Goal: Download file/media

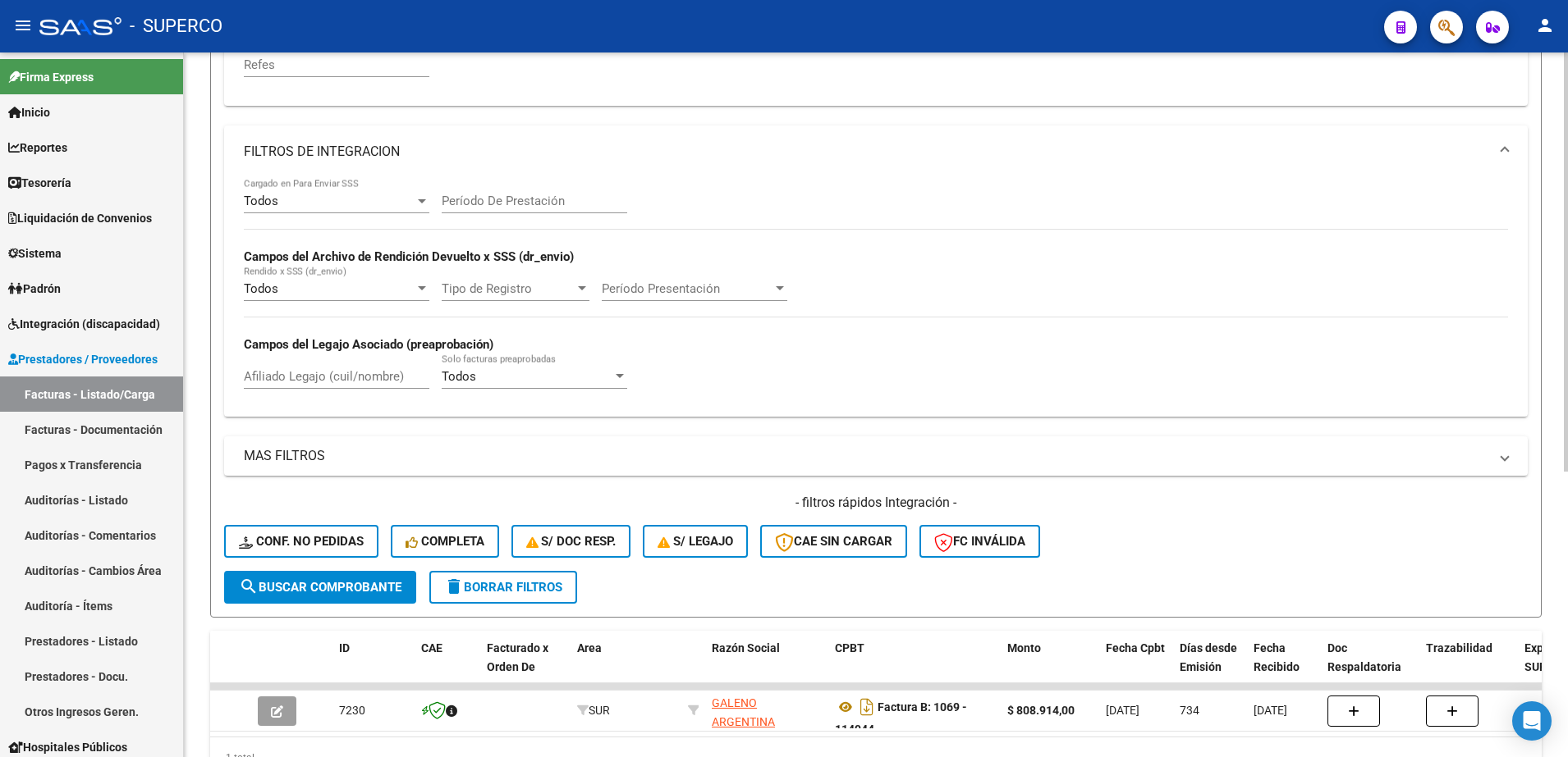
scroll to position [275, 0]
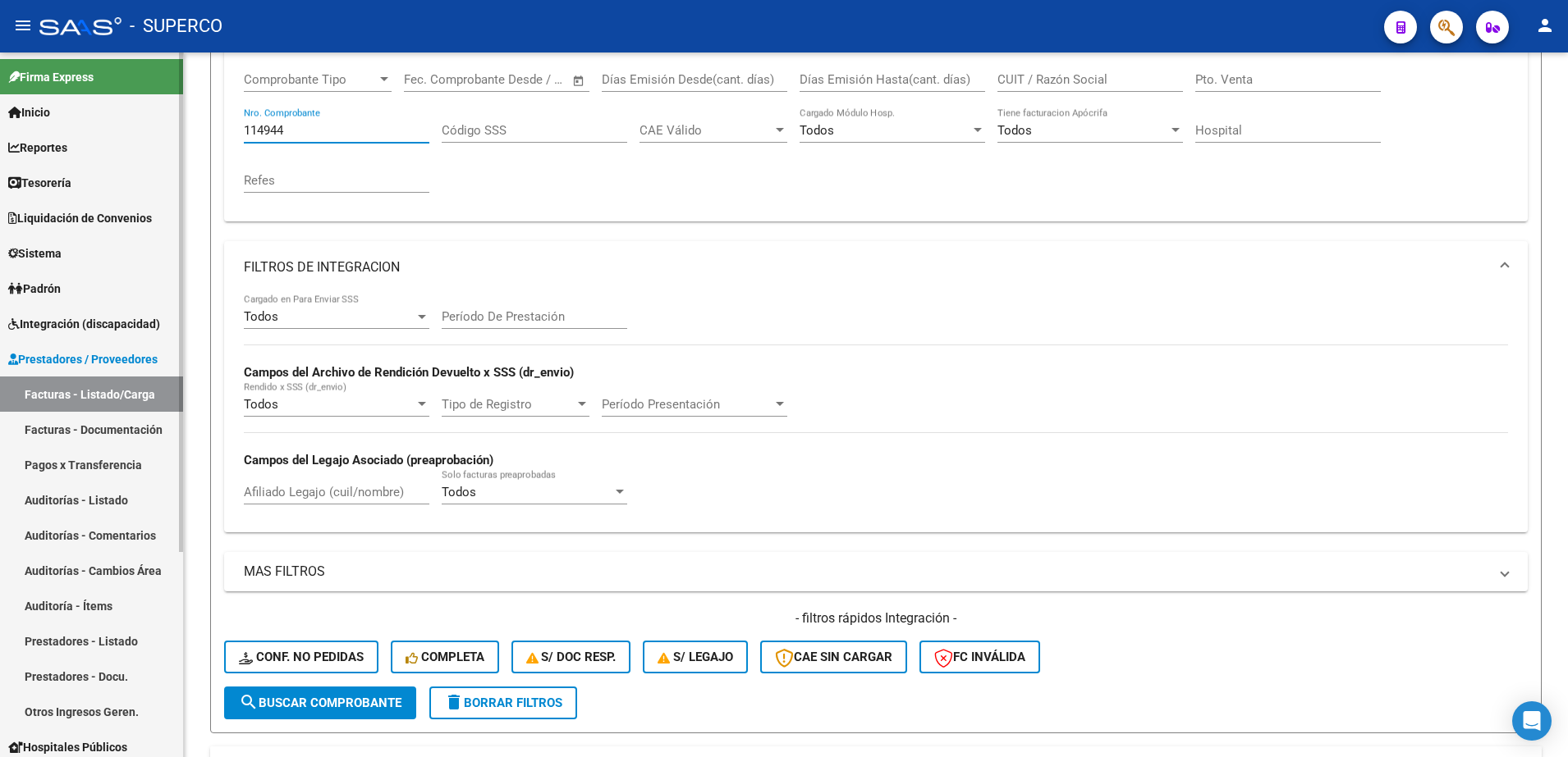
drag, startPoint x: 291, startPoint y: 133, endPoint x: 170, endPoint y: 134, distance: 121.0
click at [170, 134] on mat-sidenav-container "Firma Express Inicio Calendario SSS Instructivos Contacto OS Reportes Tablero d…" at bounding box center [784, 405] width 1568 height 705
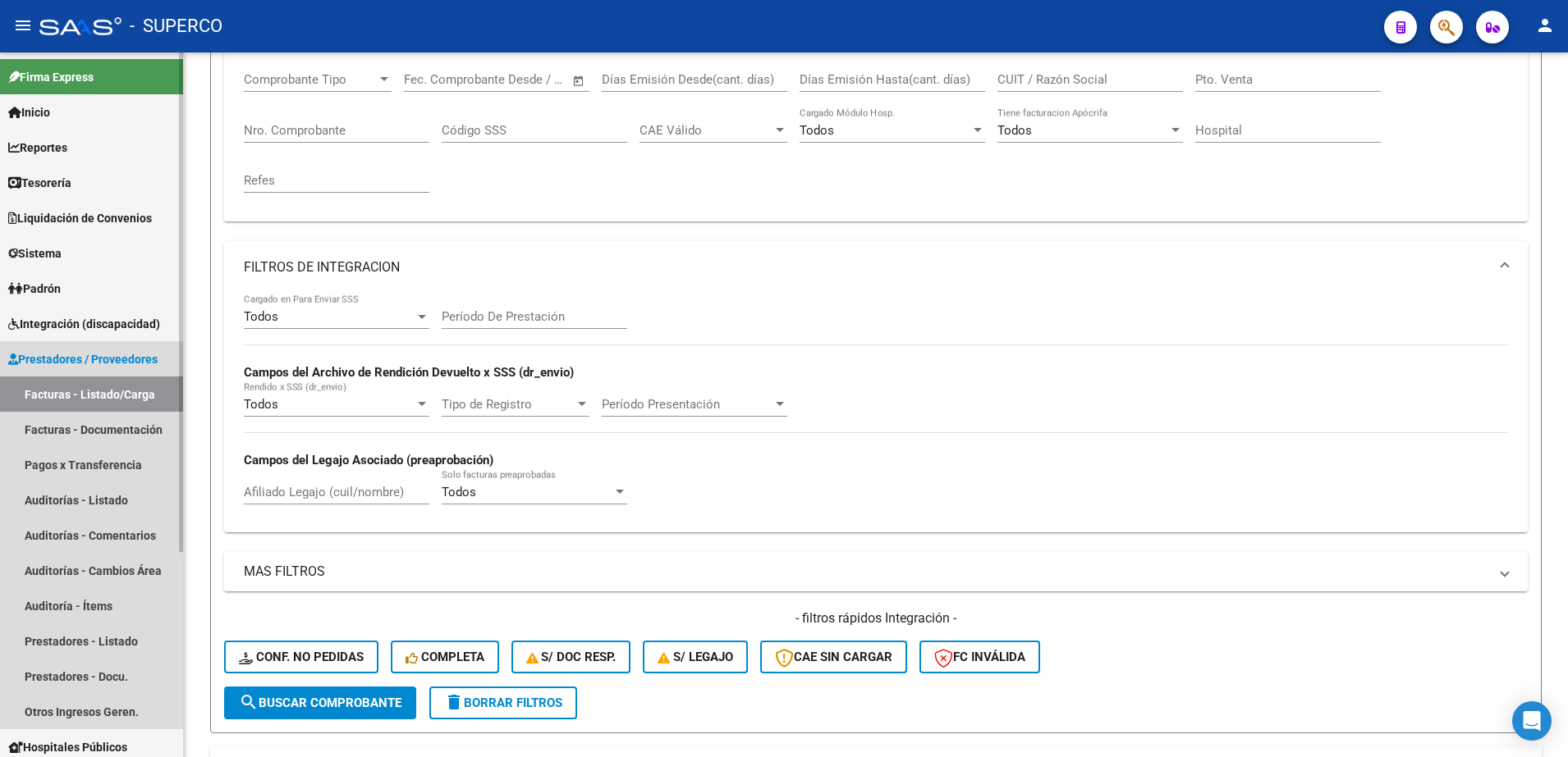
click at [86, 385] on link "Facturas - Listado/Carga" at bounding box center [92, 395] width 183 height 35
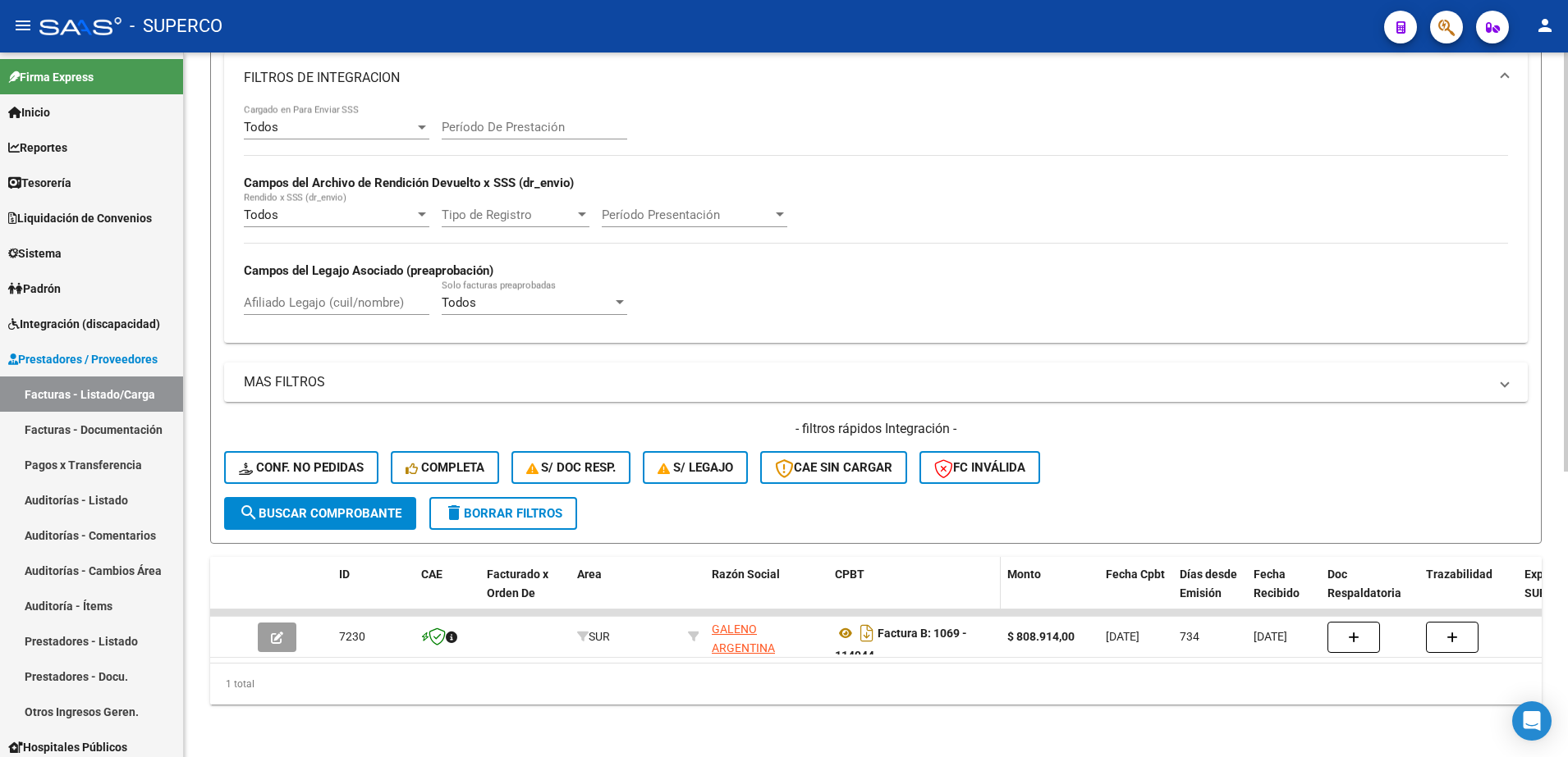
scroll to position [480, 0]
click at [484, 507] on span "delete Borrar Filtros" at bounding box center [503, 514] width 118 height 15
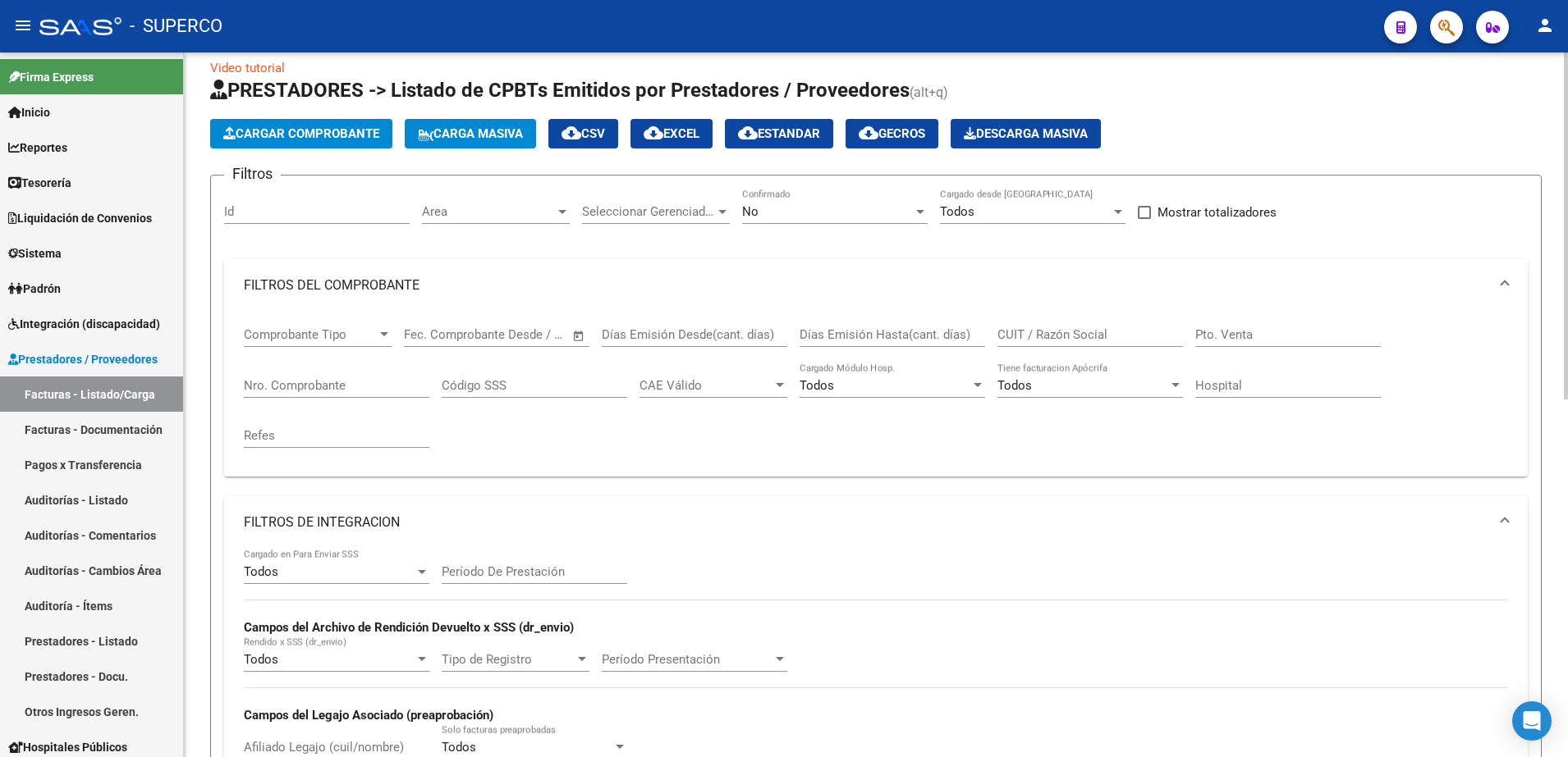
scroll to position [0, 0]
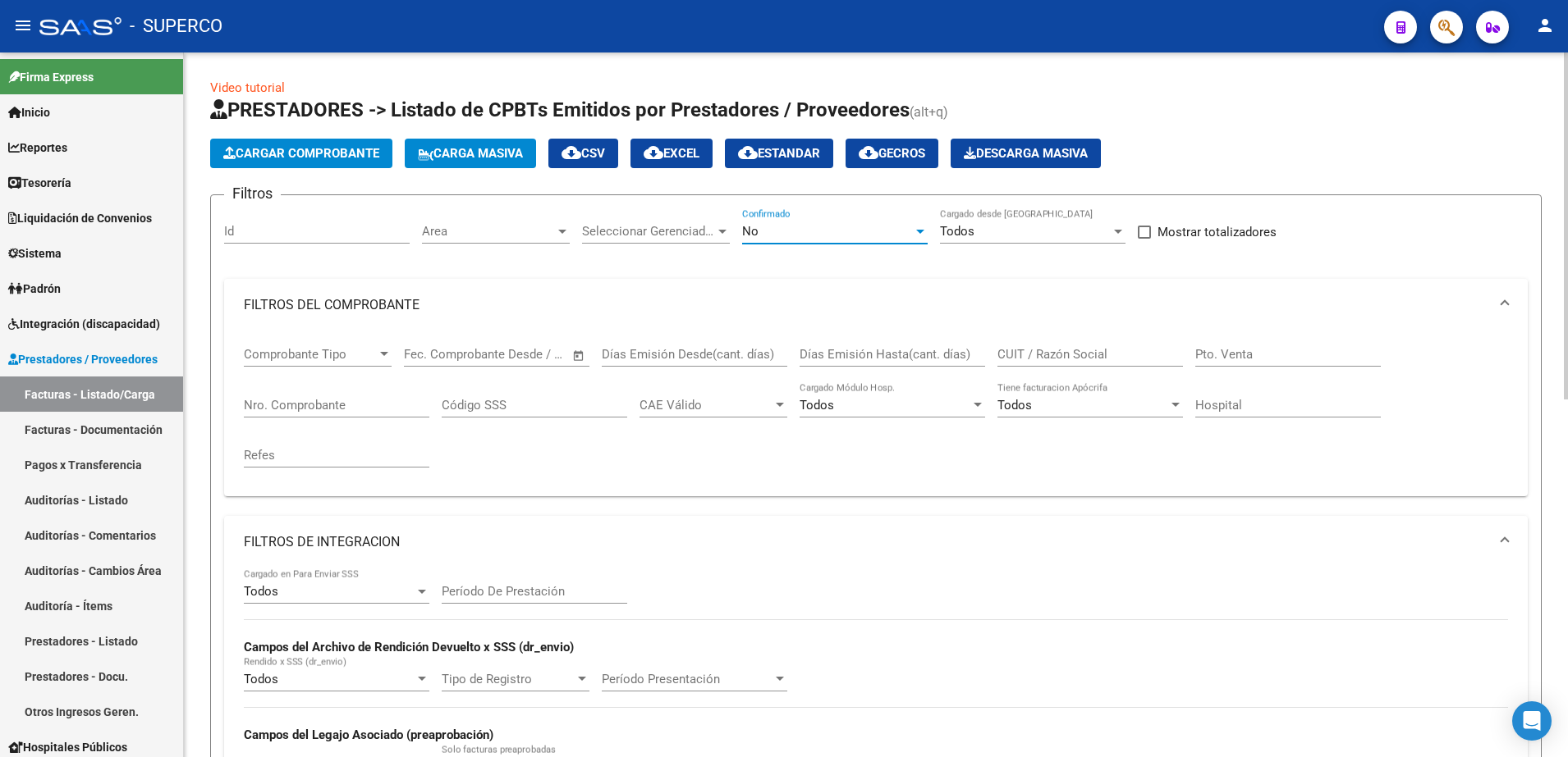
click at [815, 236] on div "No" at bounding box center [827, 231] width 171 height 15
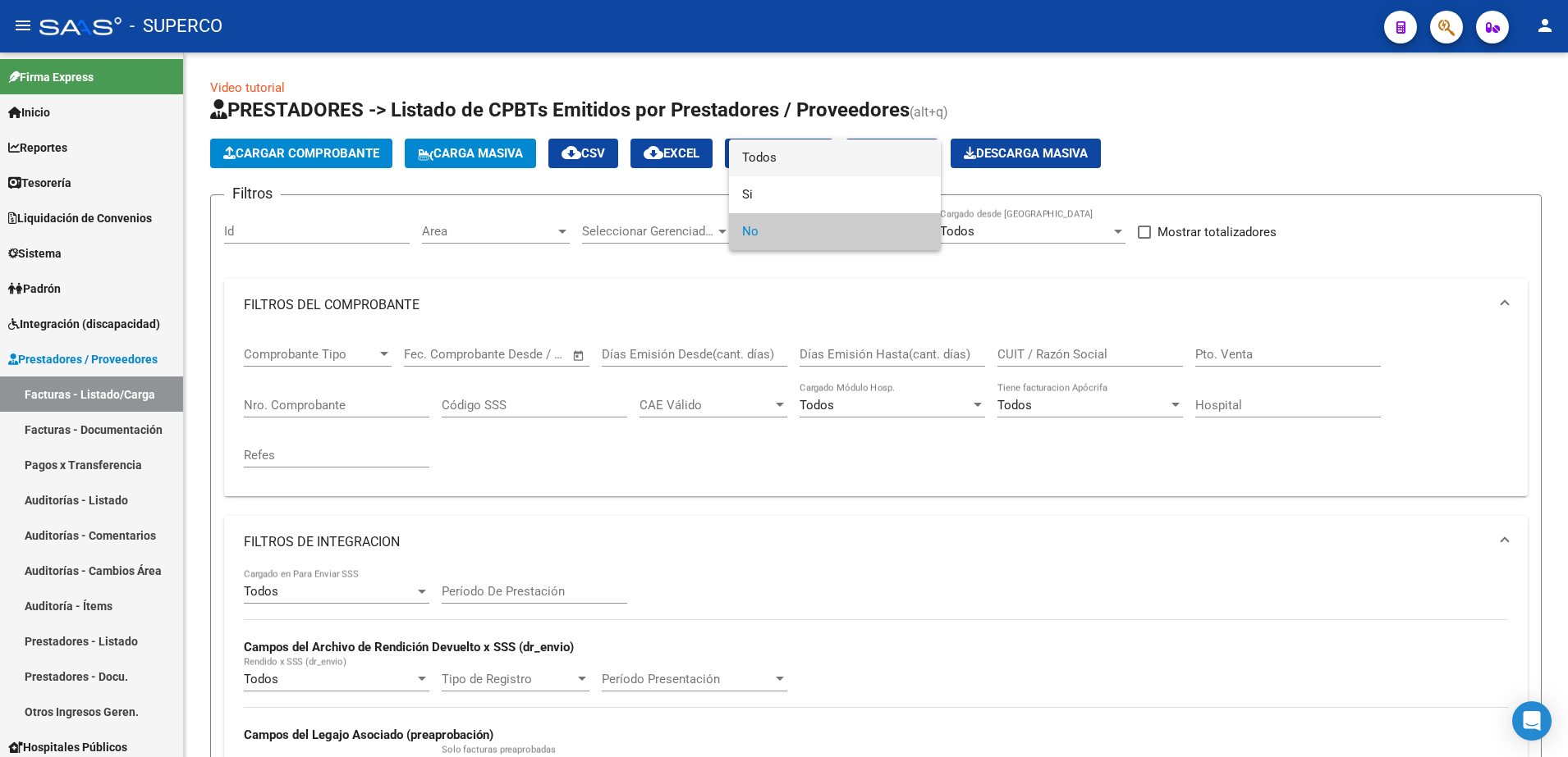
click at [771, 165] on span "Todos" at bounding box center [835, 158] width 186 height 37
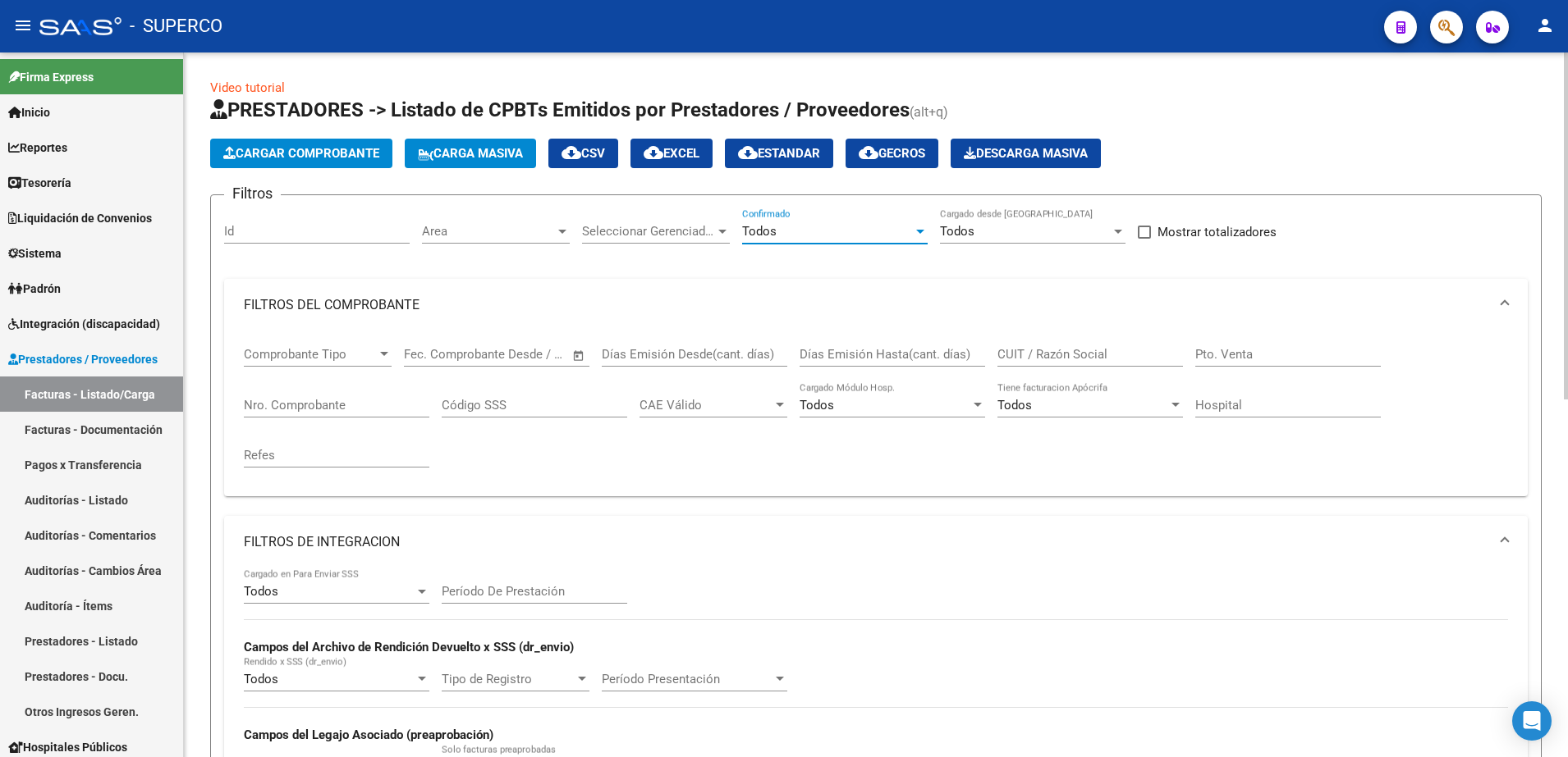
click at [1103, 355] on input "CUIT / Razón Social" at bounding box center [1090, 355] width 186 height 15
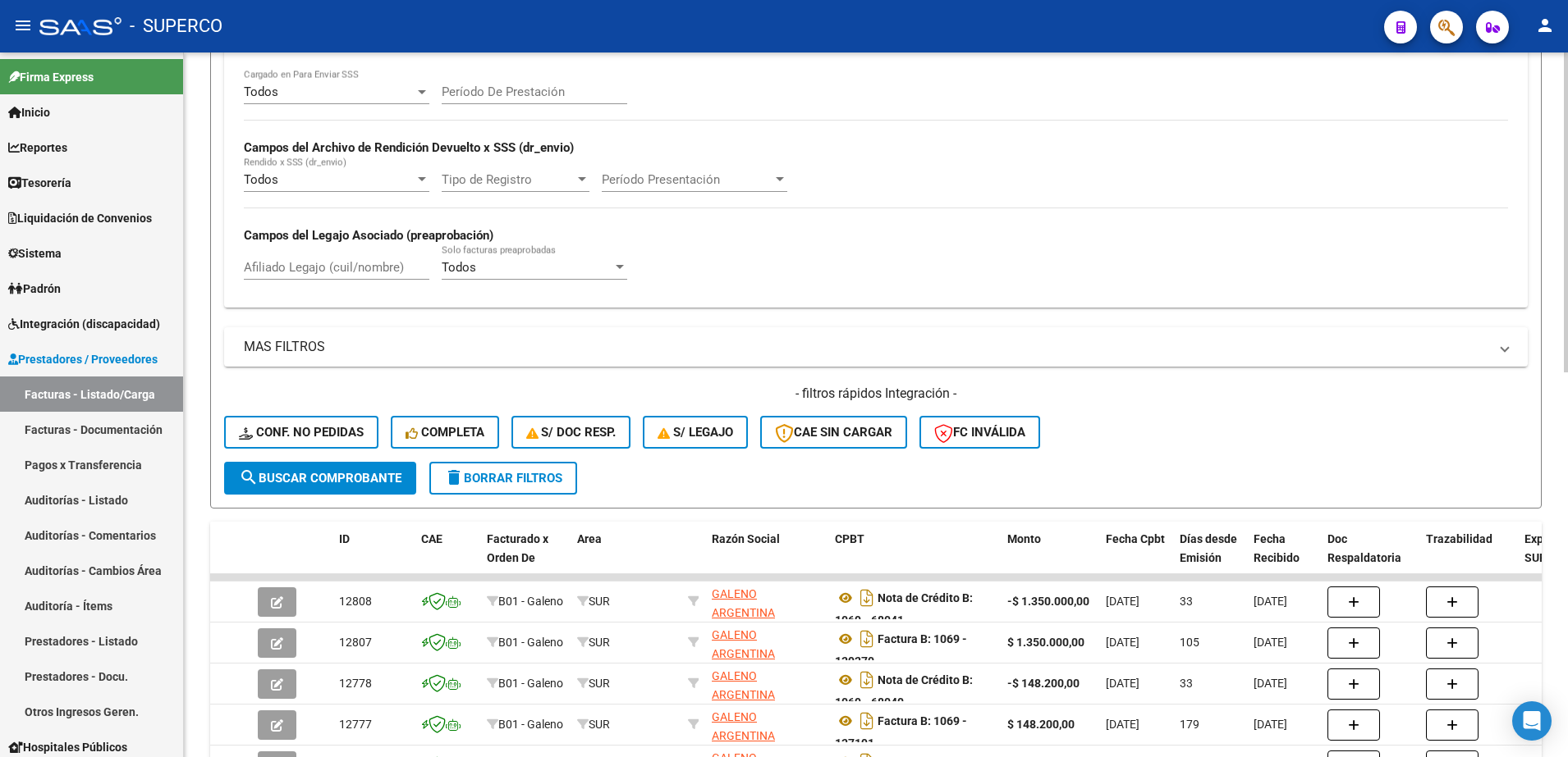
scroll to position [513, 0]
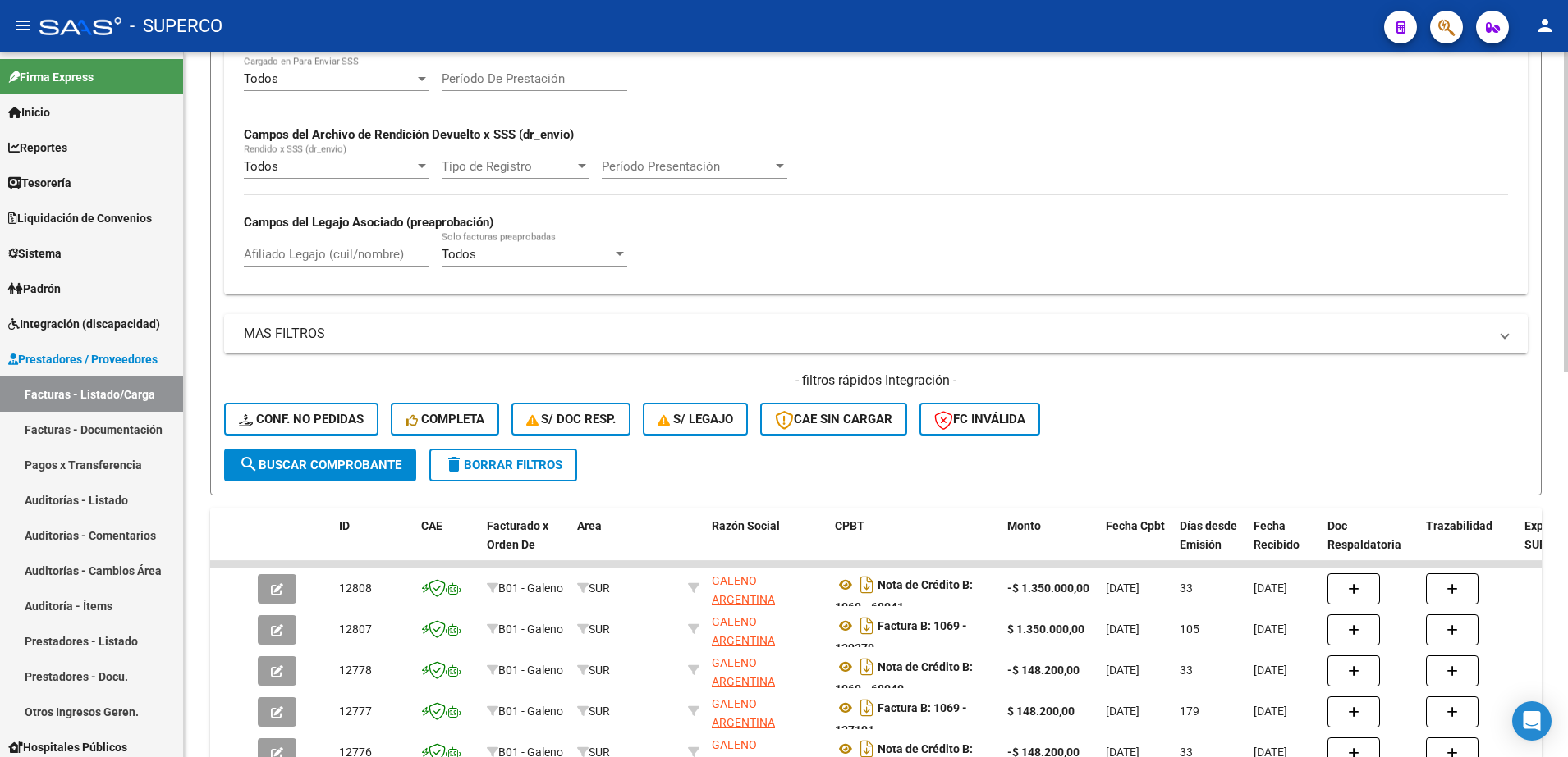
type input "galeno"
click at [345, 480] on button "search Buscar Comprobante" at bounding box center [320, 466] width 192 height 33
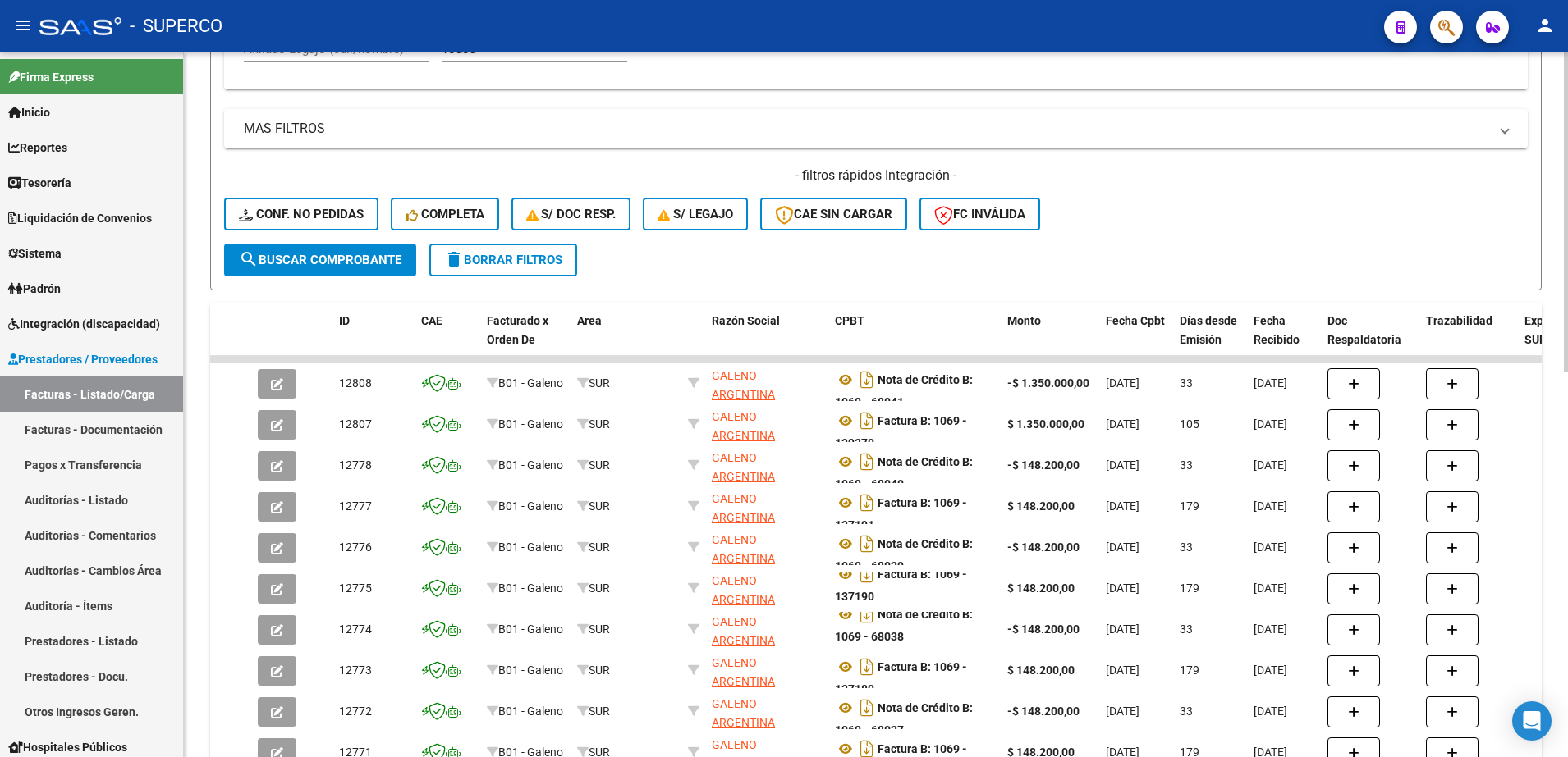
scroll to position [849, 0]
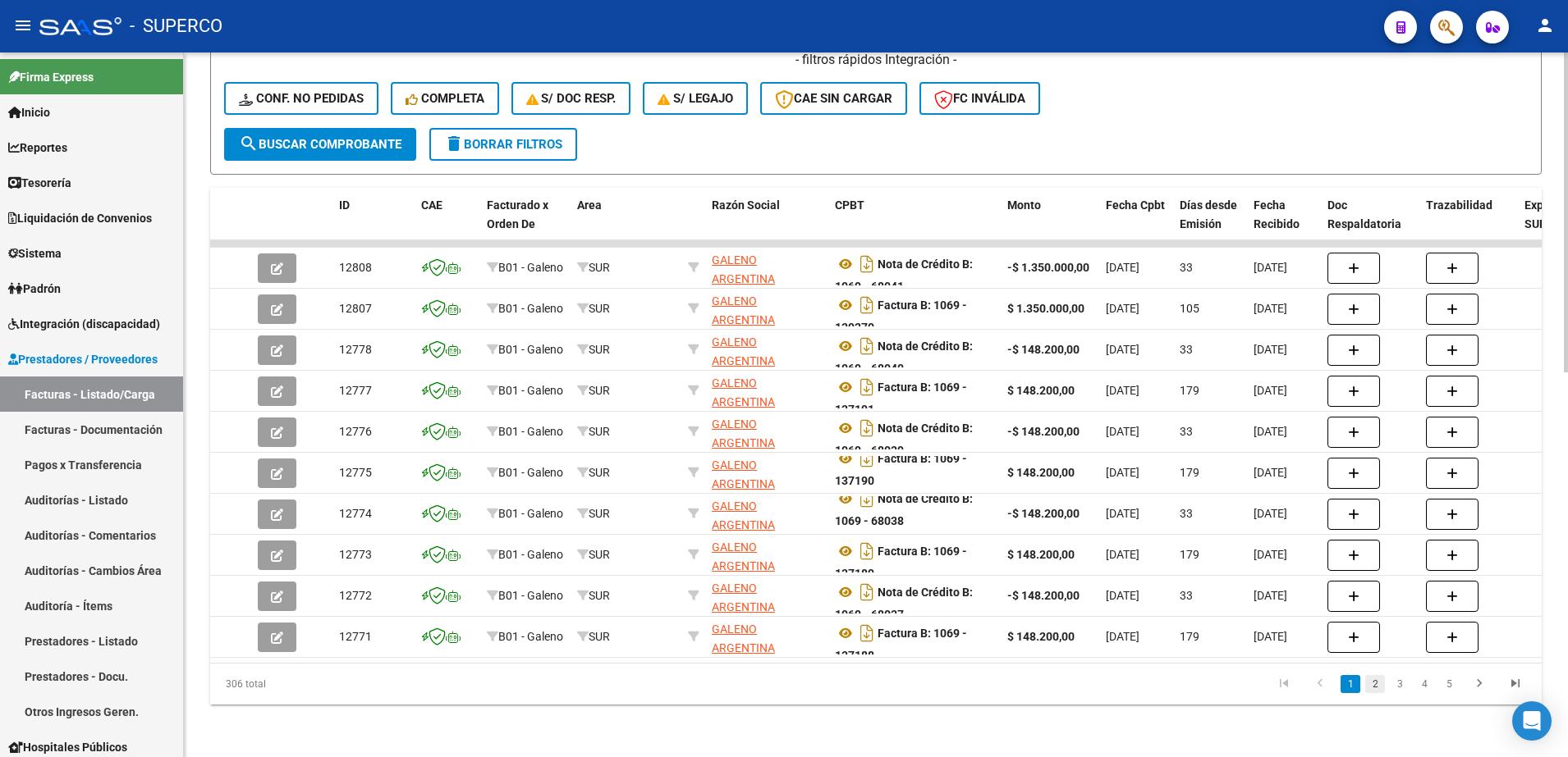
click at [1382, 679] on link "2" at bounding box center [1374, 685] width 19 height 18
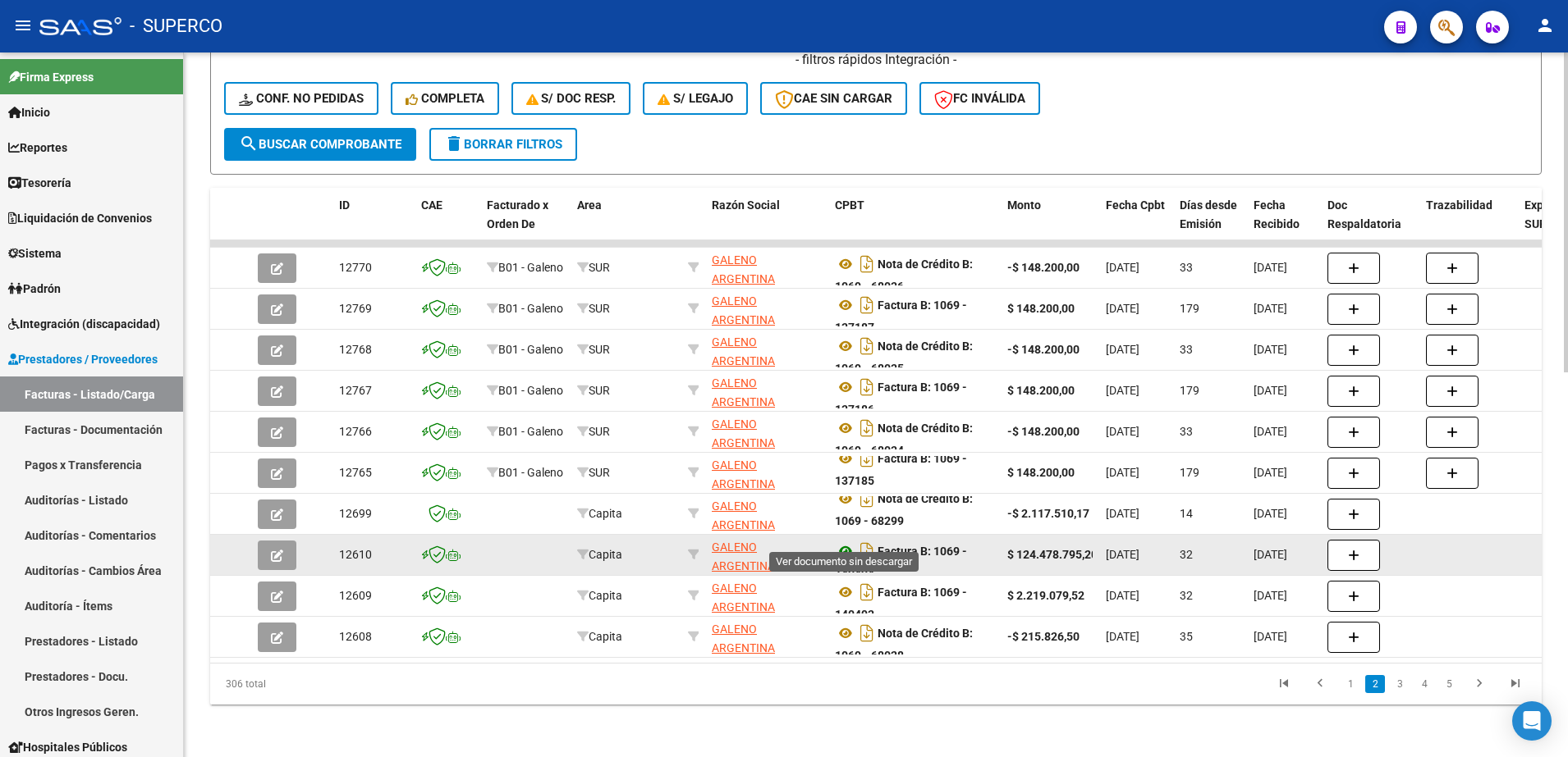
click at [842, 542] on icon at bounding box center [845, 551] width 21 height 19
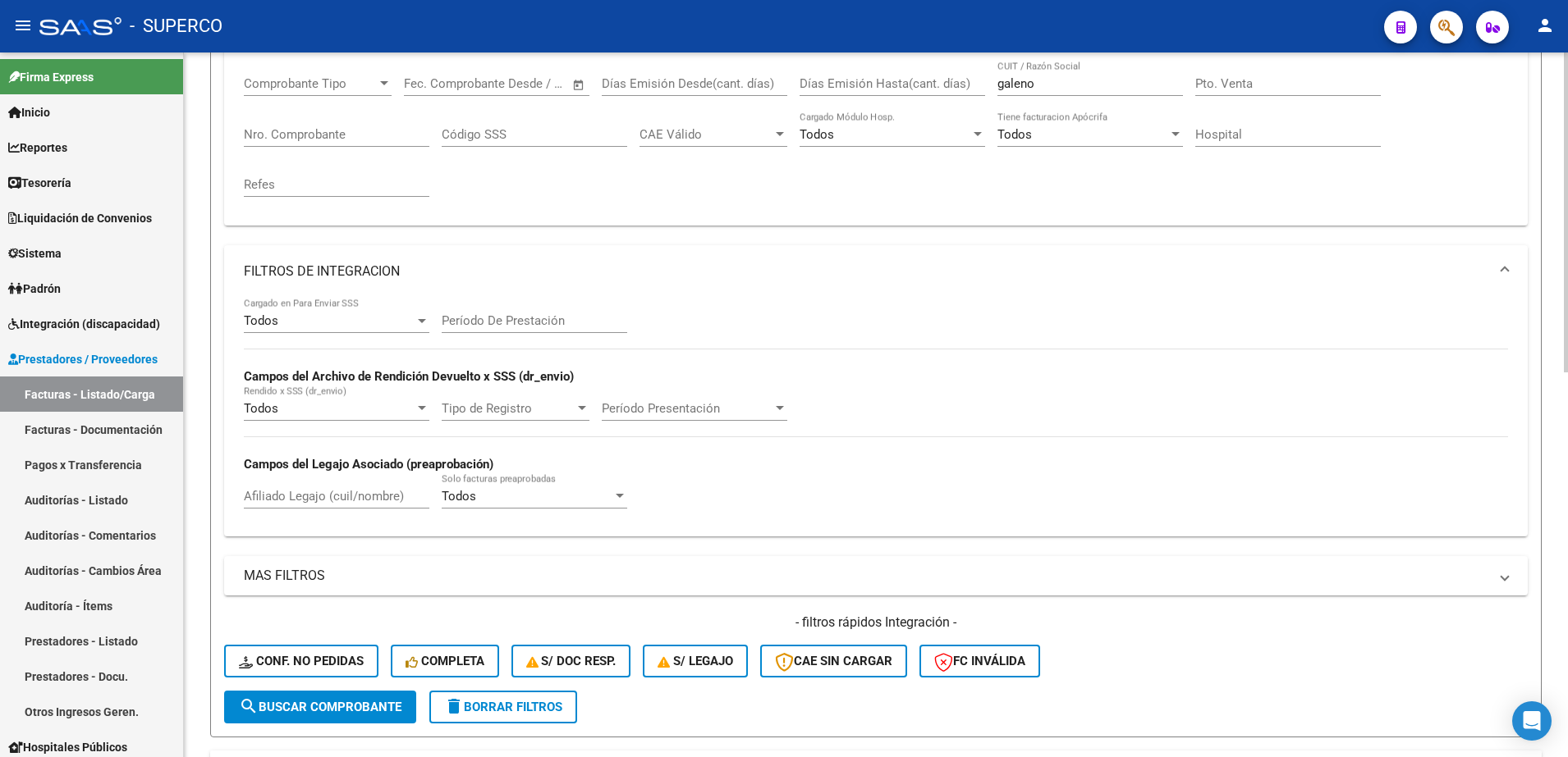
scroll to position [0, 0]
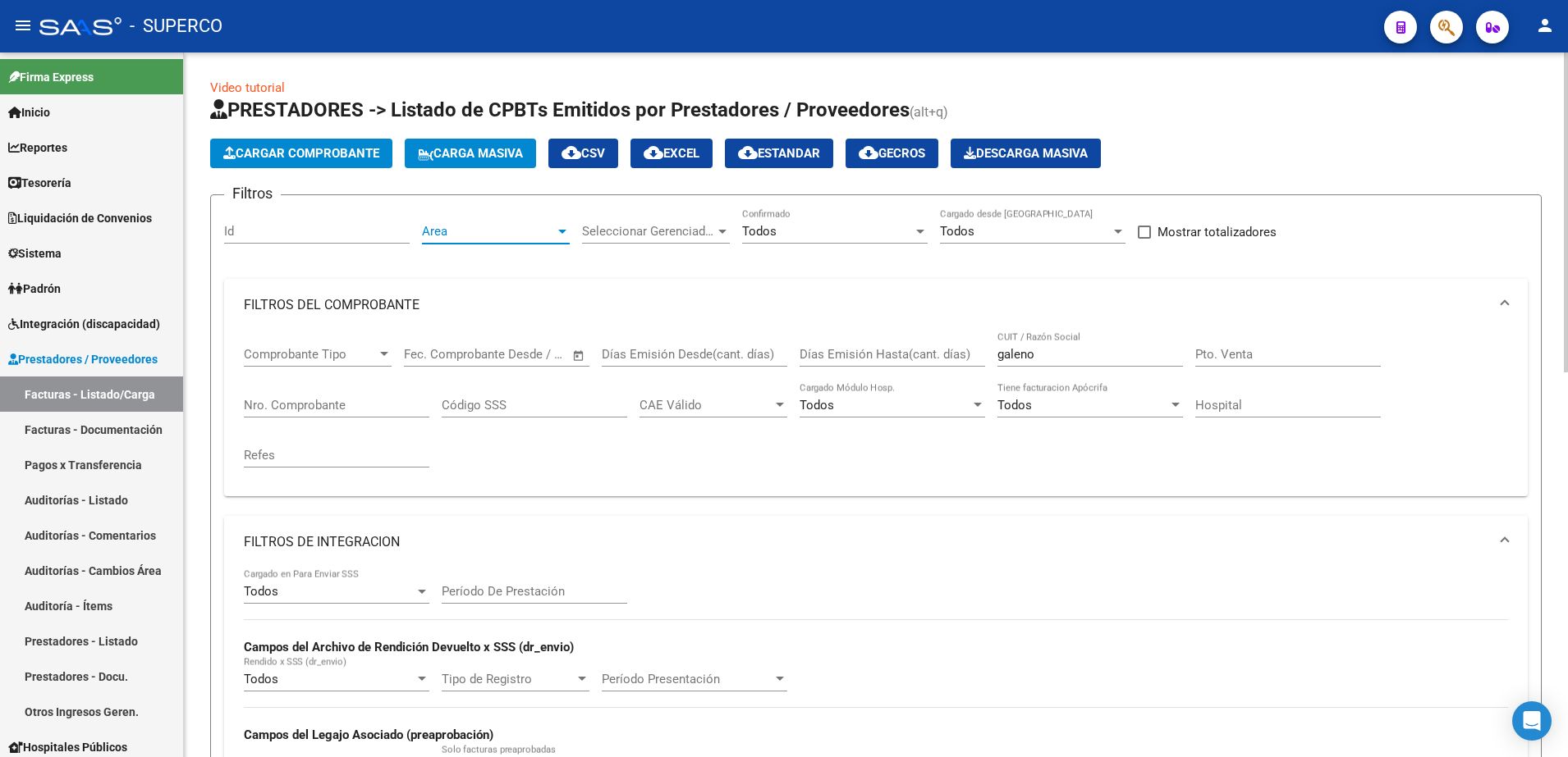
click at [512, 237] on span "Area" at bounding box center [488, 231] width 133 height 15
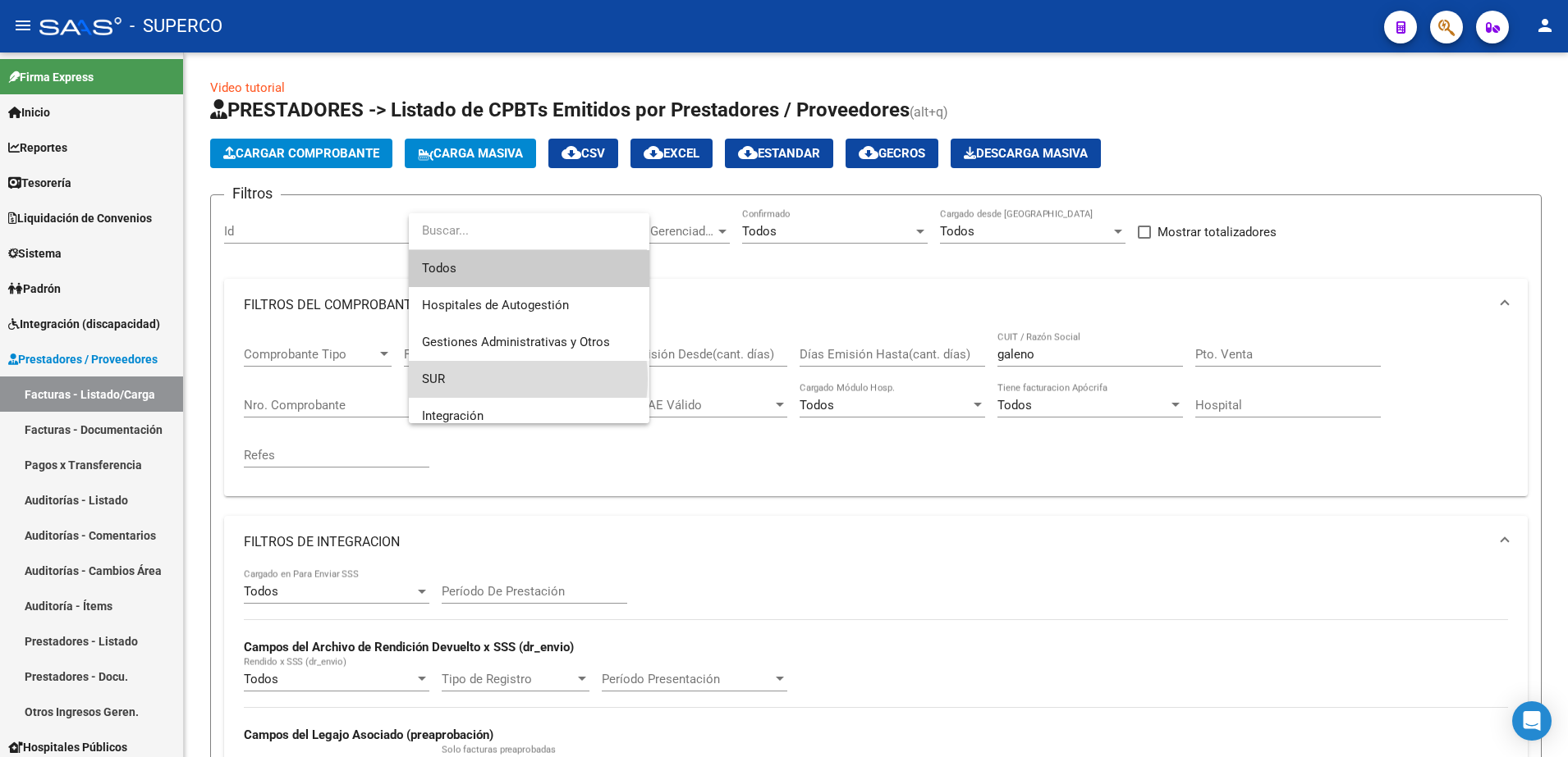
click at [494, 379] on span "SUR" at bounding box center [529, 380] width 214 height 37
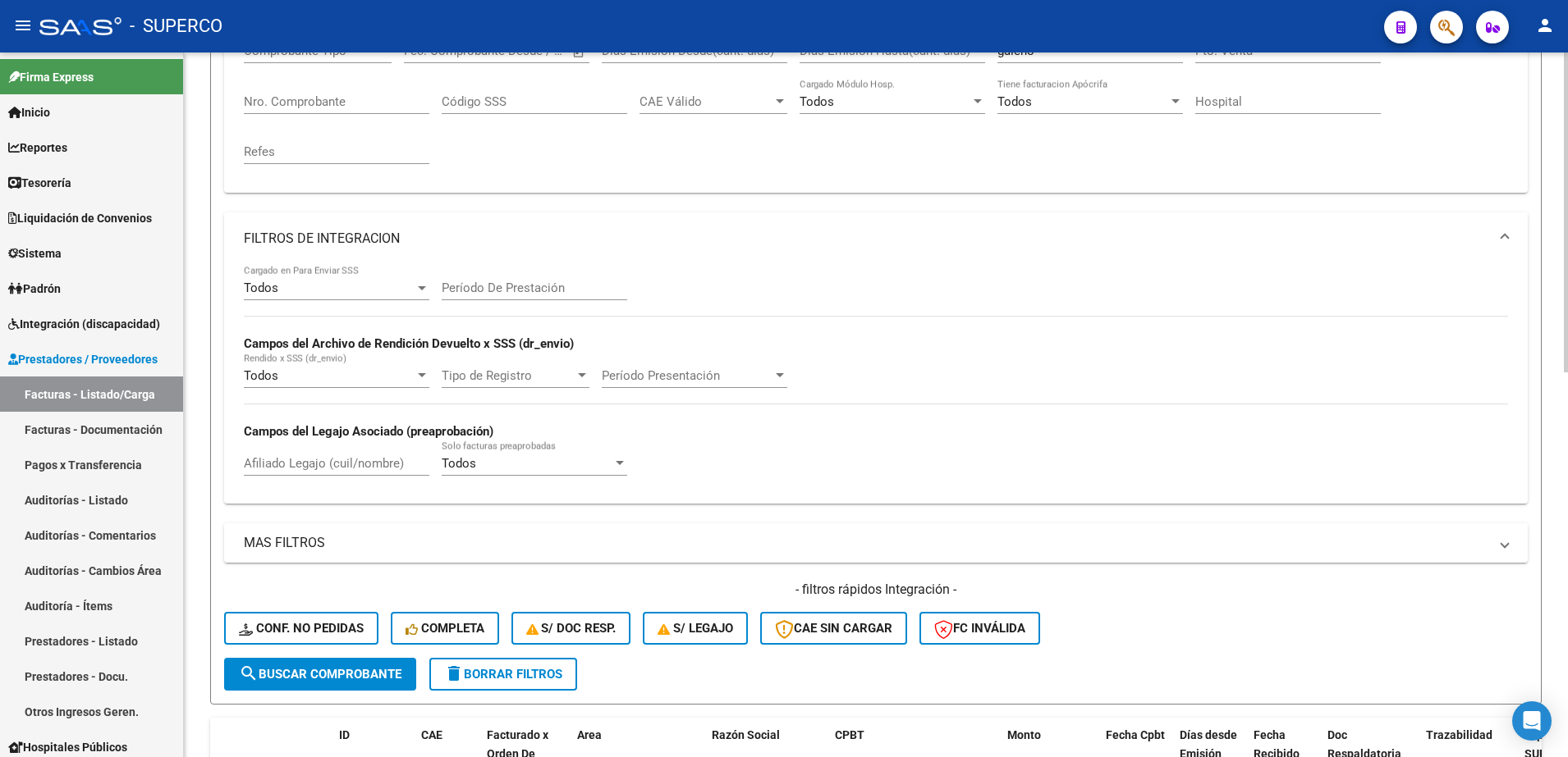
scroll to position [410, 0]
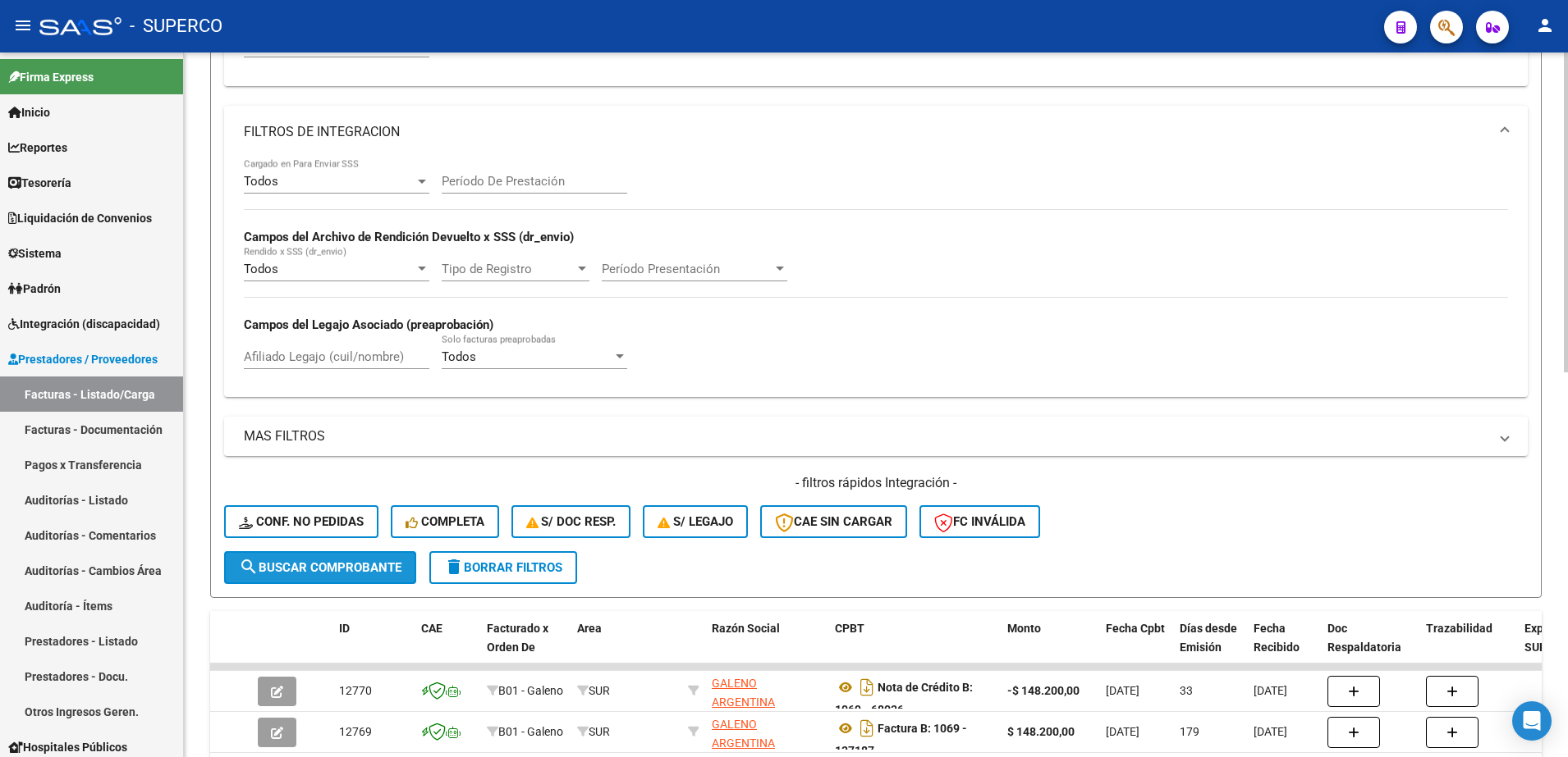
click at [359, 566] on span "search Buscar Comprobante" at bounding box center [320, 568] width 163 height 15
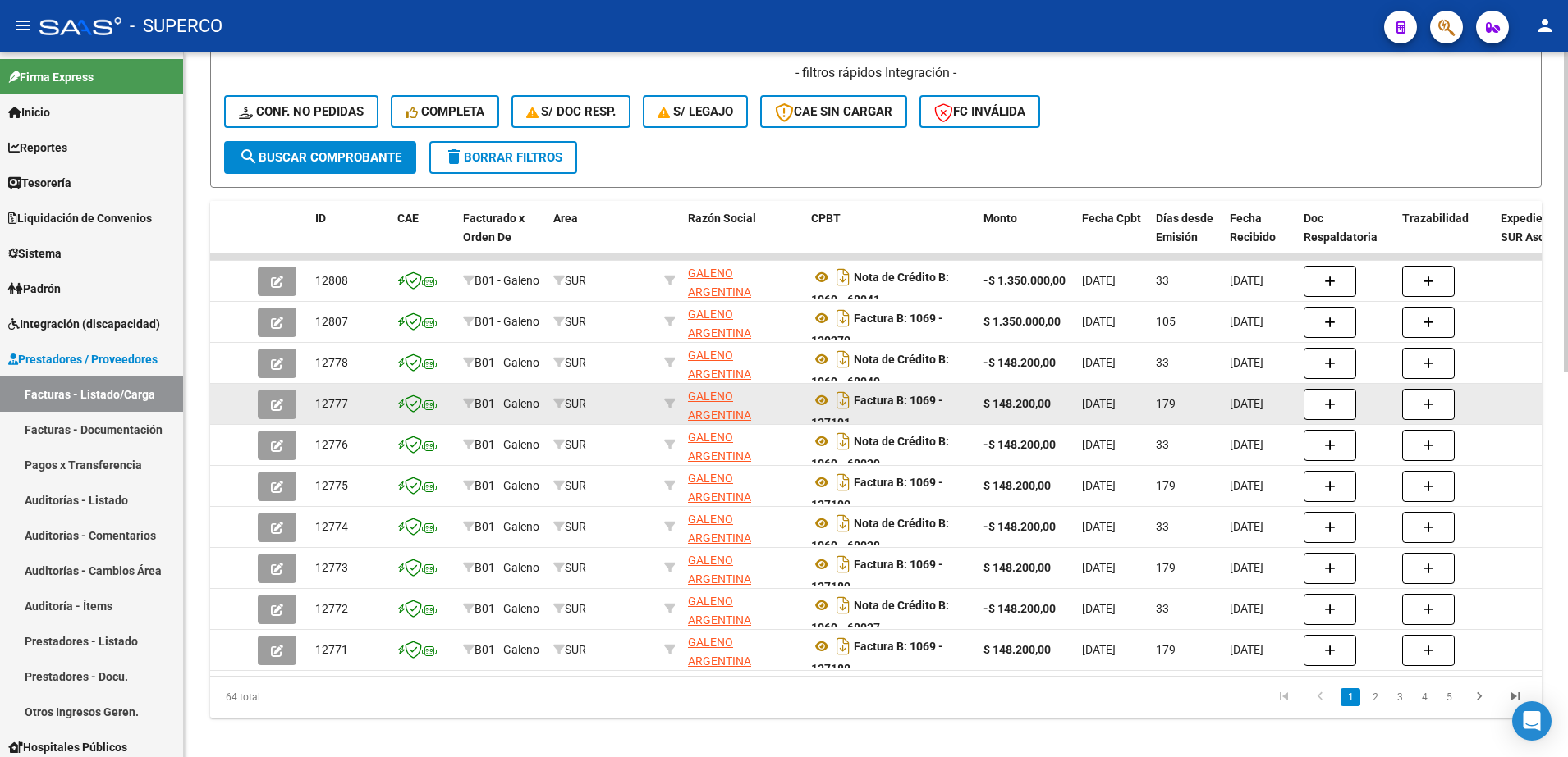
scroll to position [849, 0]
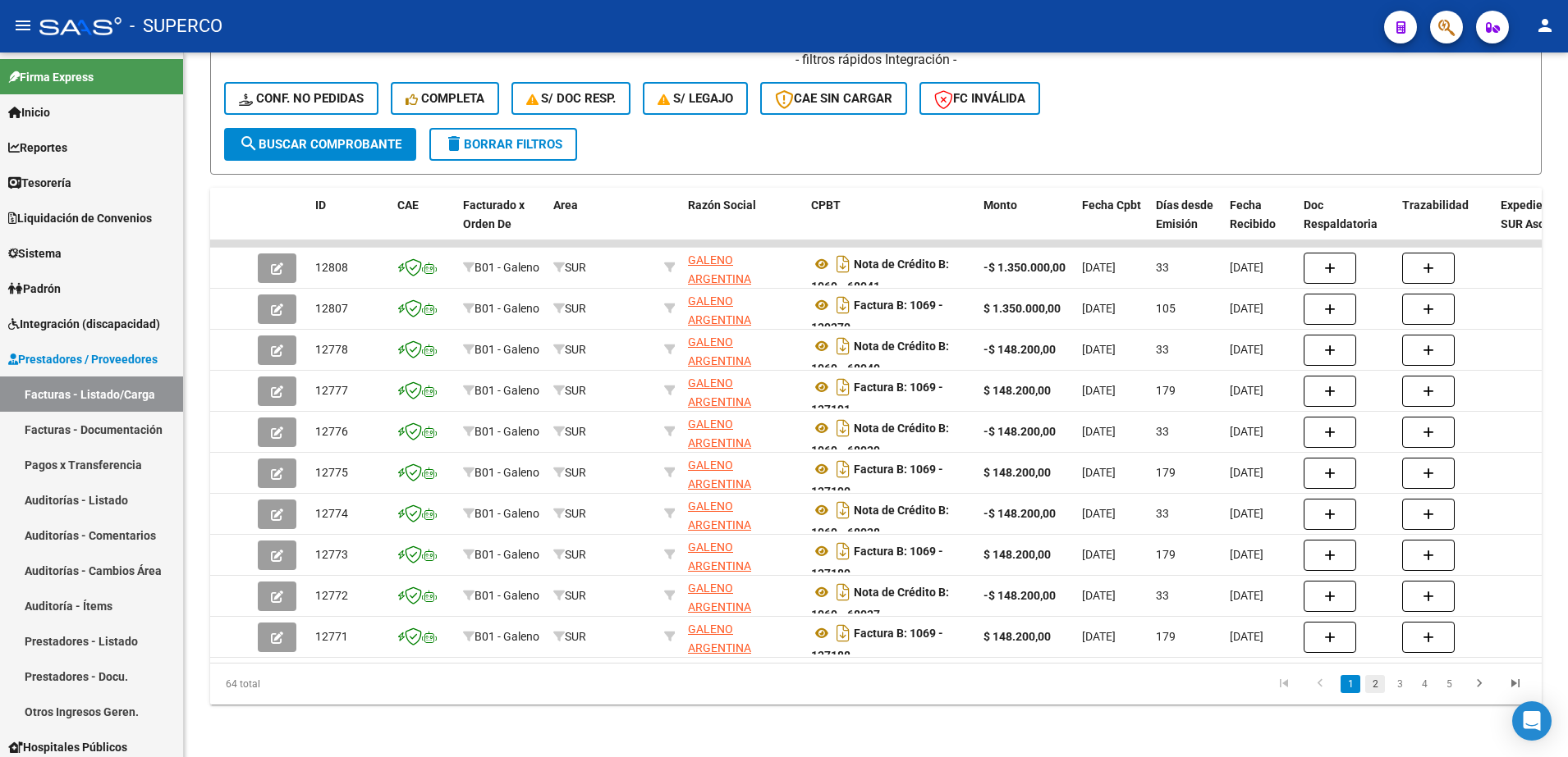
click at [1373, 685] on link "2" at bounding box center [1374, 685] width 19 height 18
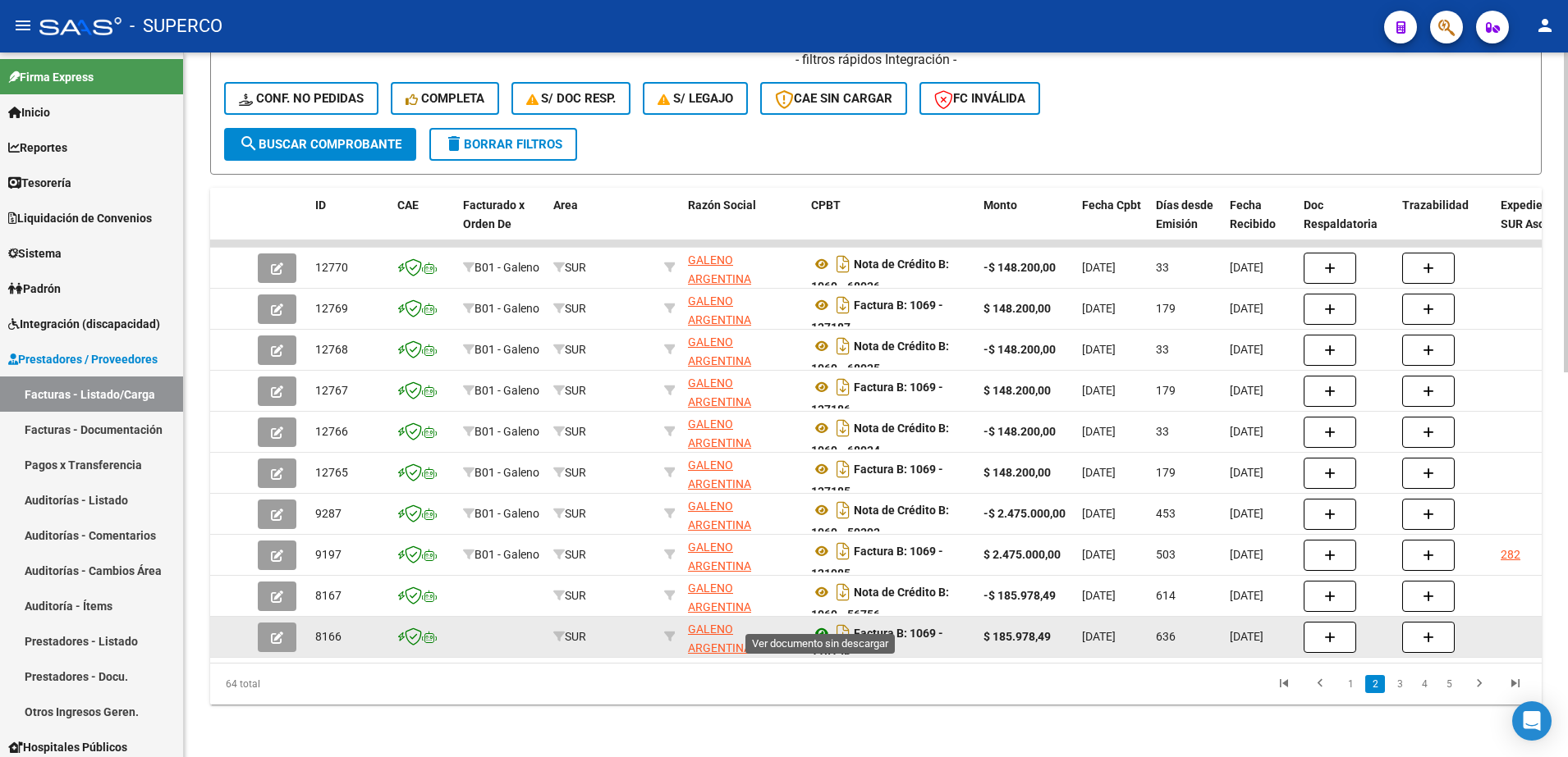
click at [819, 624] on icon at bounding box center [821, 633] width 21 height 19
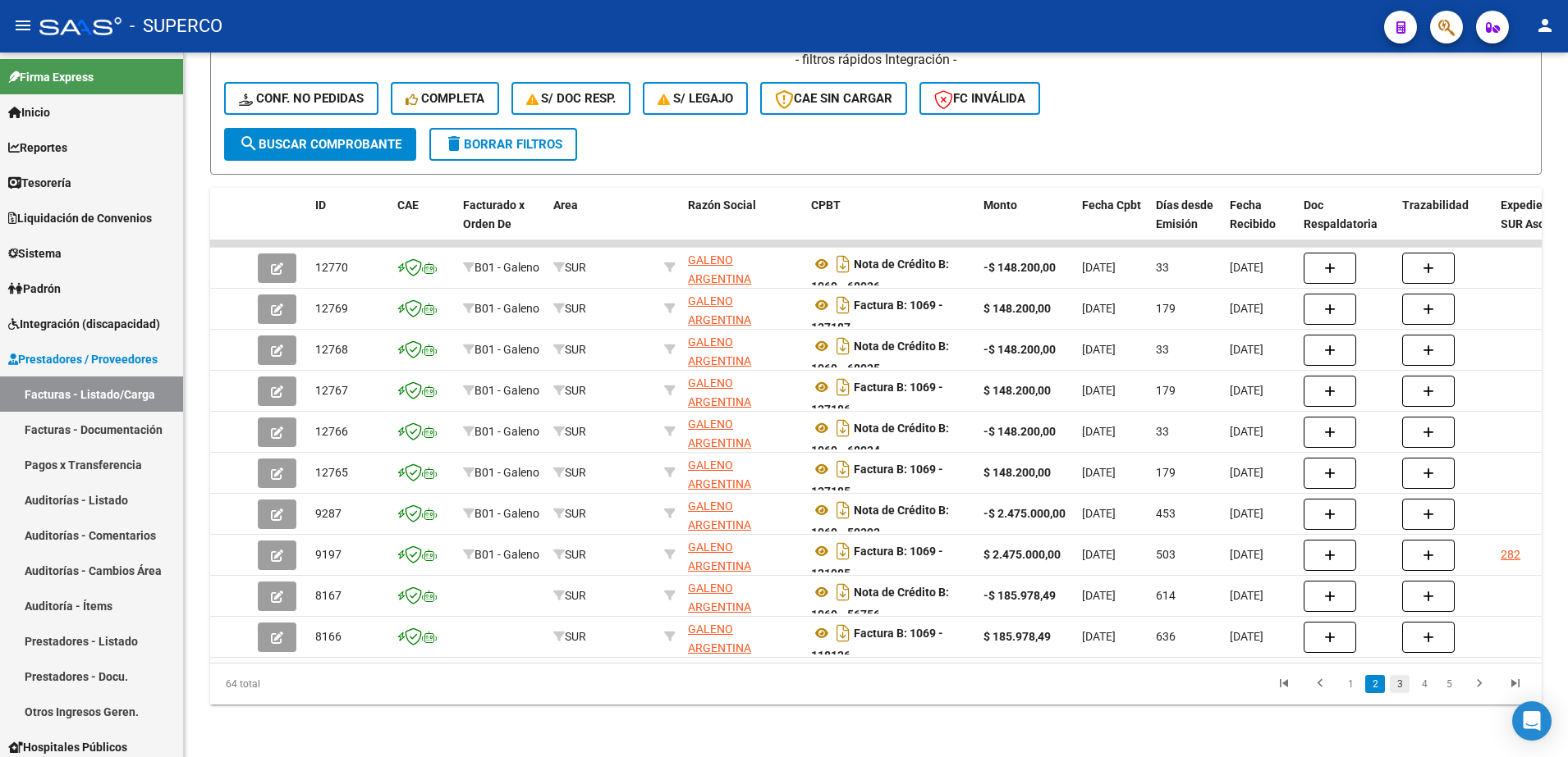
click at [1396, 688] on link "3" at bounding box center [1399, 685] width 19 height 18
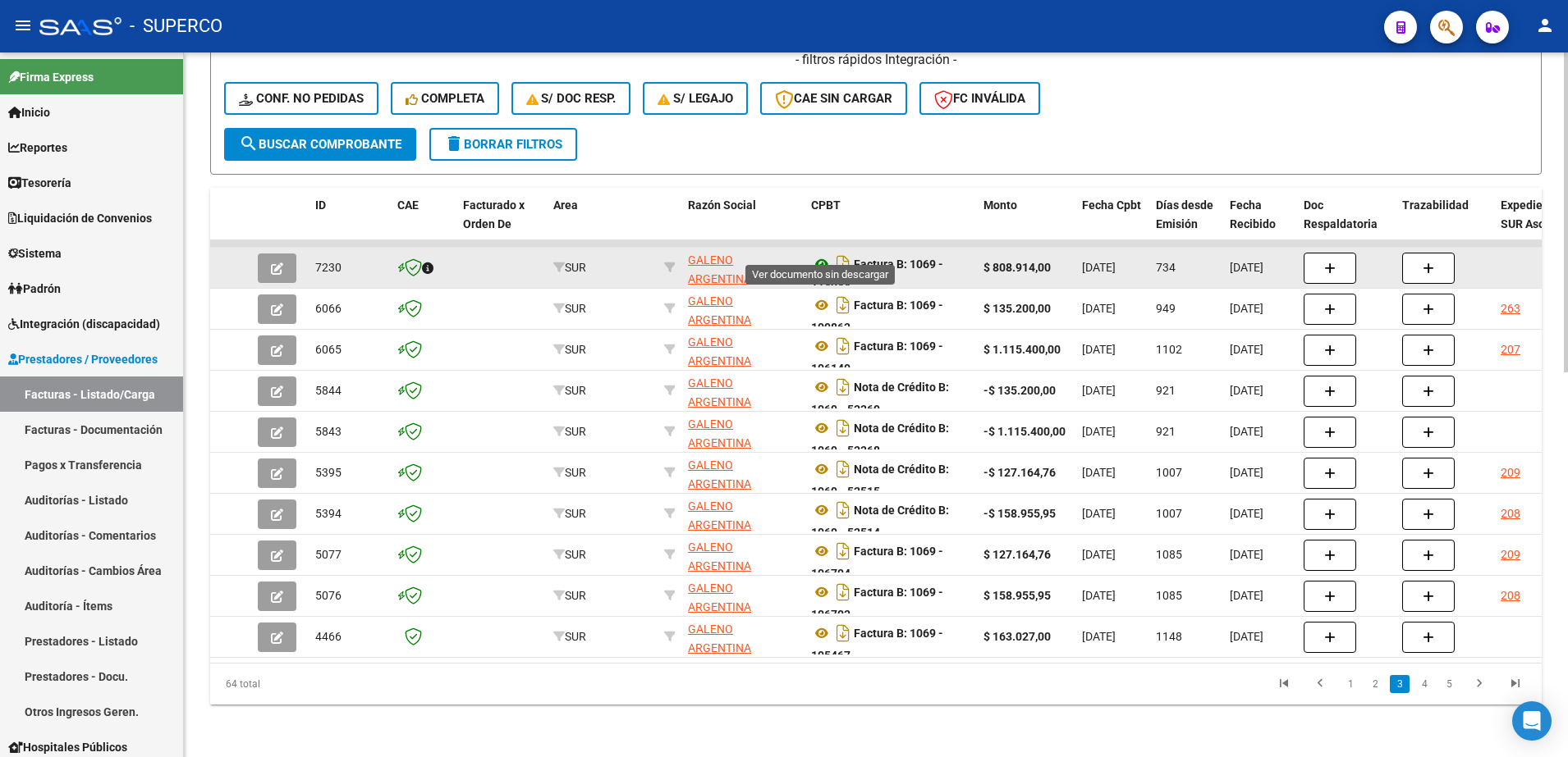
click at [815, 254] on icon at bounding box center [821, 263] width 21 height 19
